Goal: Transaction & Acquisition: Purchase product/service

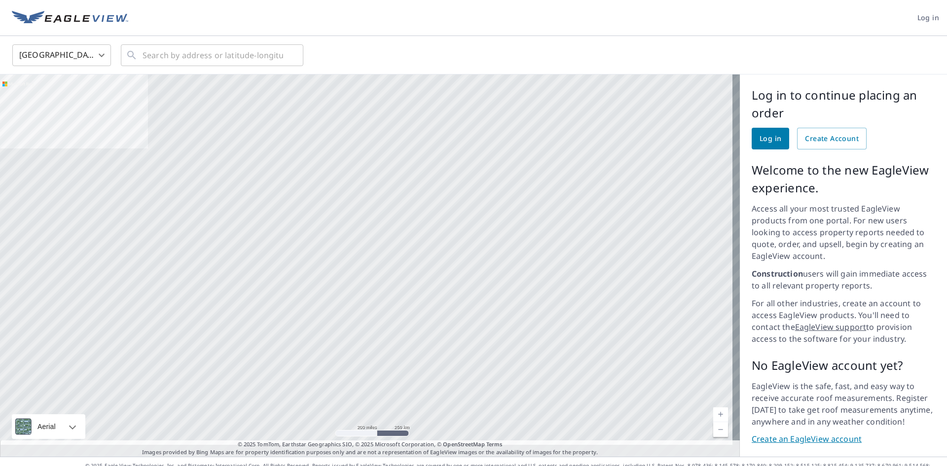
click at [766, 144] on span "Log in" at bounding box center [771, 139] width 22 height 12
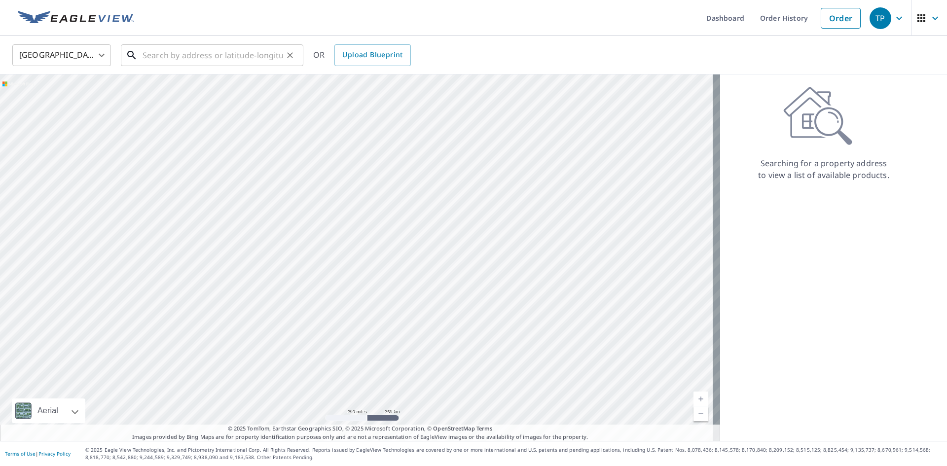
click at [171, 64] on input "text" at bounding box center [213, 55] width 141 height 28
click at [239, 54] on input "text" at bounding box center [213, 55] width 141 height 28
paste input "[STREET_ADDRESS][PERSON_NAME]"
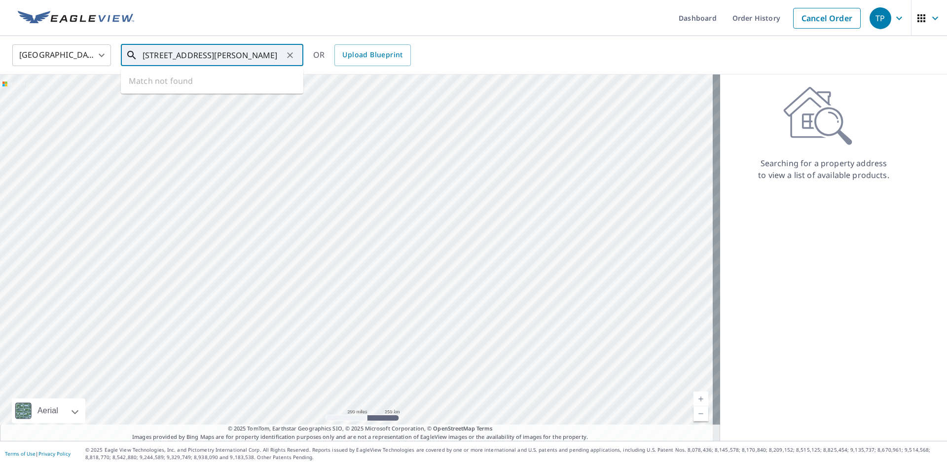
scroll to position [0, 41]
click at [236, 88] on span "[STREET_ADDRESS]" at bounding box center [218, 84] width 155 height 12
type input "[STREET_ADDRESS][PERSON_NAME]"
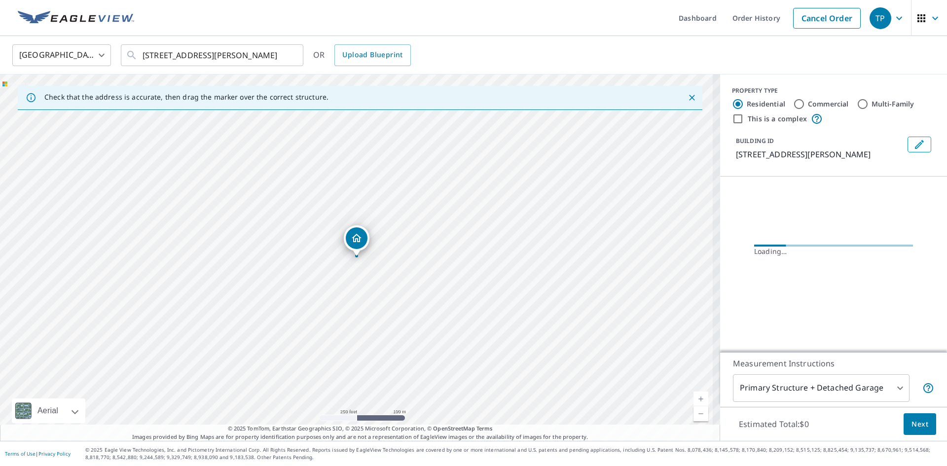
scroll to position [0, 0]
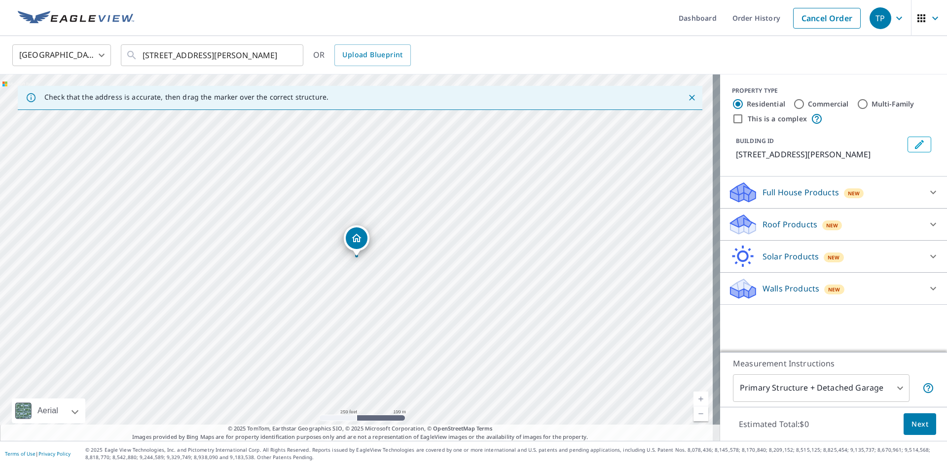
click at [836, 228] on div "Roof Products New" at bounding box center [824, 224] width 193 height 23
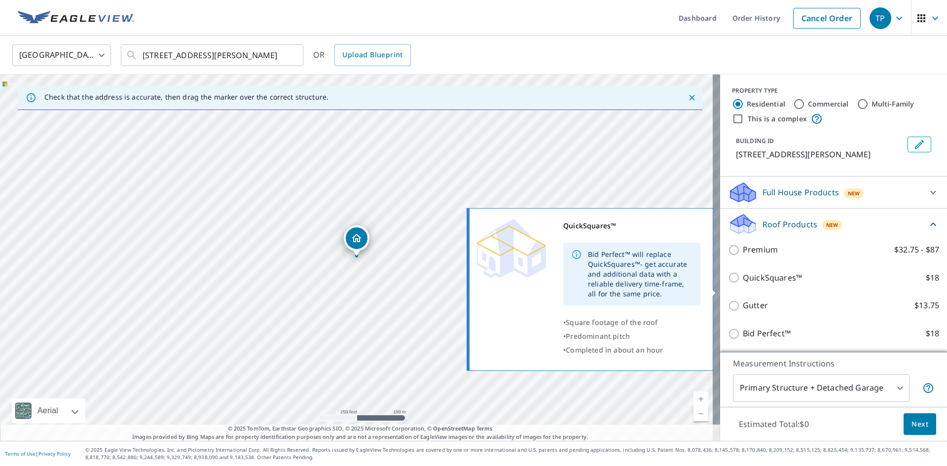
click at [781, 284] on p "QuickSquares™" at bounding box center [772, 278] width 59 height 12
click at [743, 284] on input "QuickSquares™ $18" at bounding box center [735, 278] width 15 height 12
checkbox input "true"
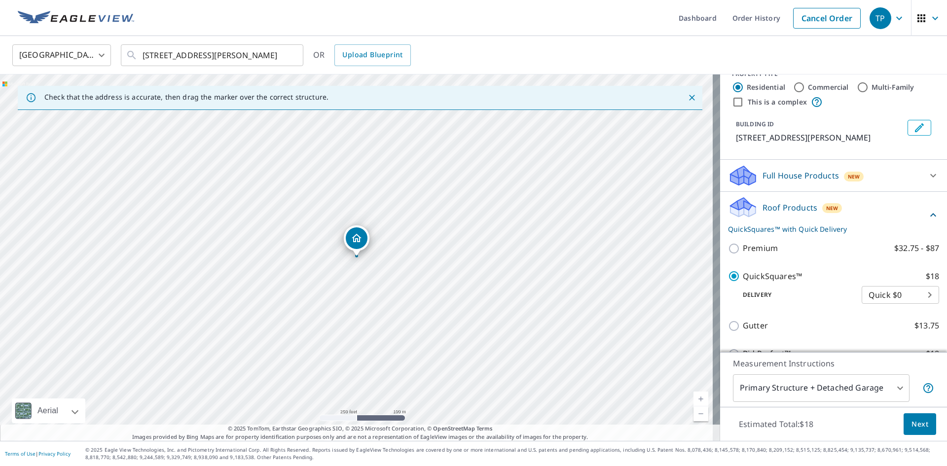
scroll to position [99, 0]
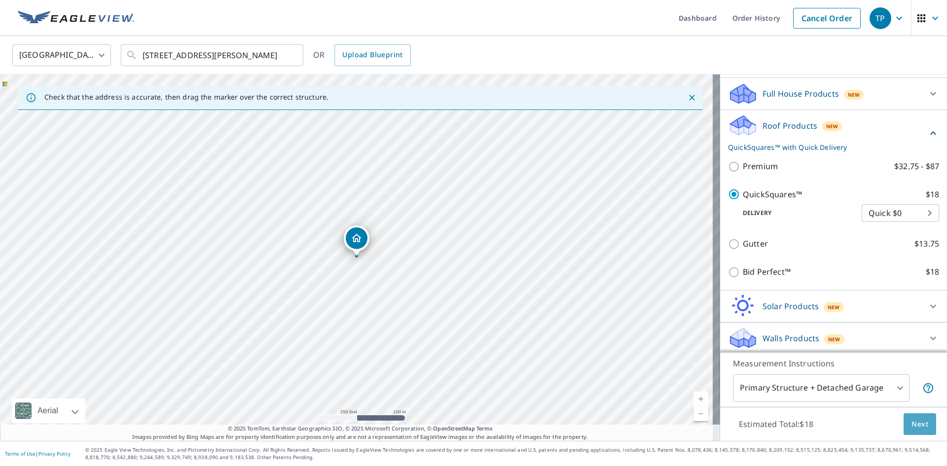
click at [916, 428] on span "Next" at bounding box center [920, 424] width 17 height 12
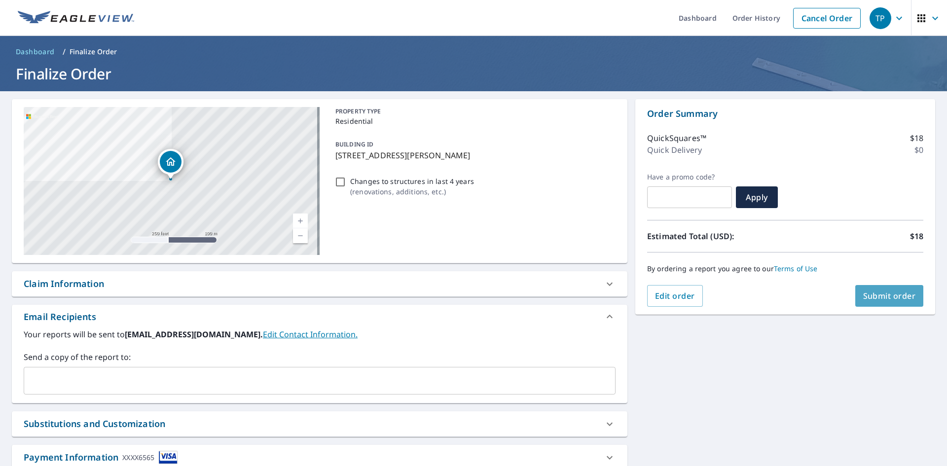
click at [882, 299] on span "Submit order" at bounding box center [890, 296] width 53 height 11
